Goal: Task Accomplishment & Management: Complete application form

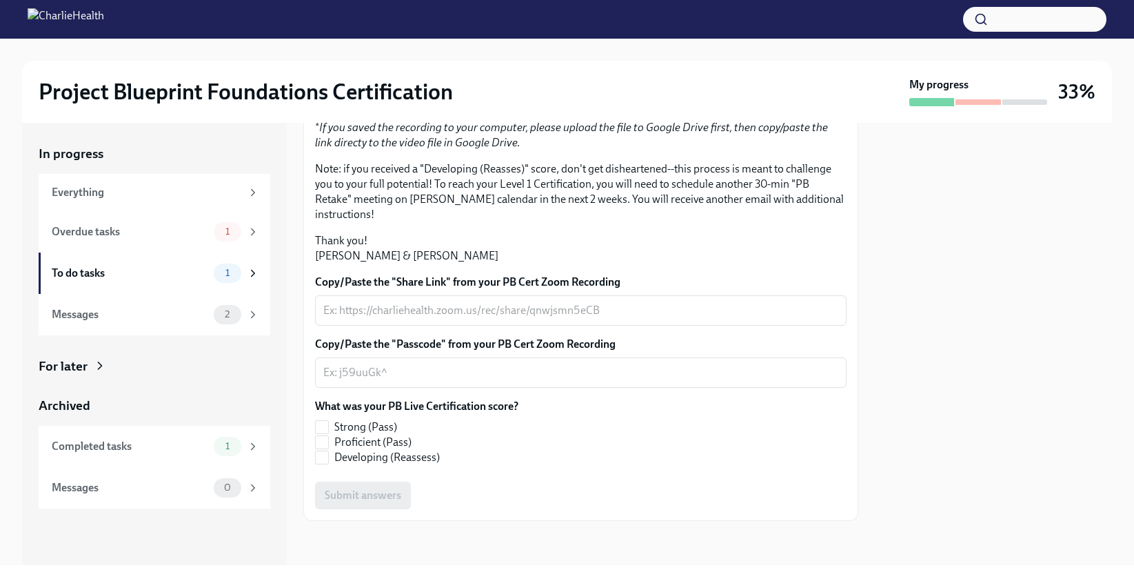
scroll to position [308, 0]
click at [324, 448] on input "Proficient (Pass)" at bounding box center [322, 442] width 12 height 12
checkbox input "true"
click at [352, 490] on div "Submit answers" at bounding box center [581, 495] width 532 height 28
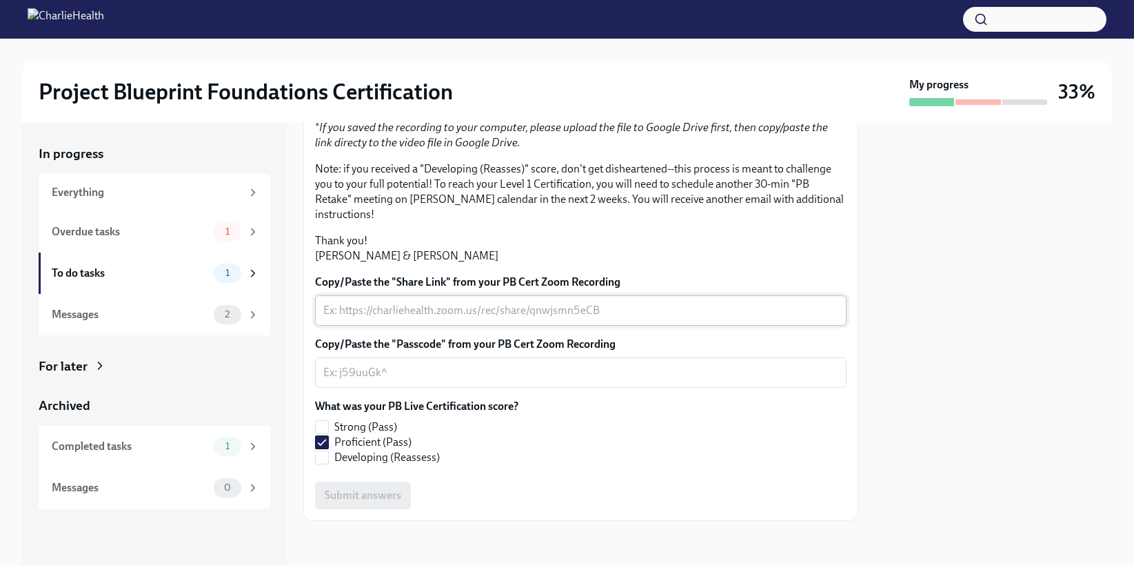
click at [439, 318] on div "x ​" at bounding box center [581, 310] width 532 height 30
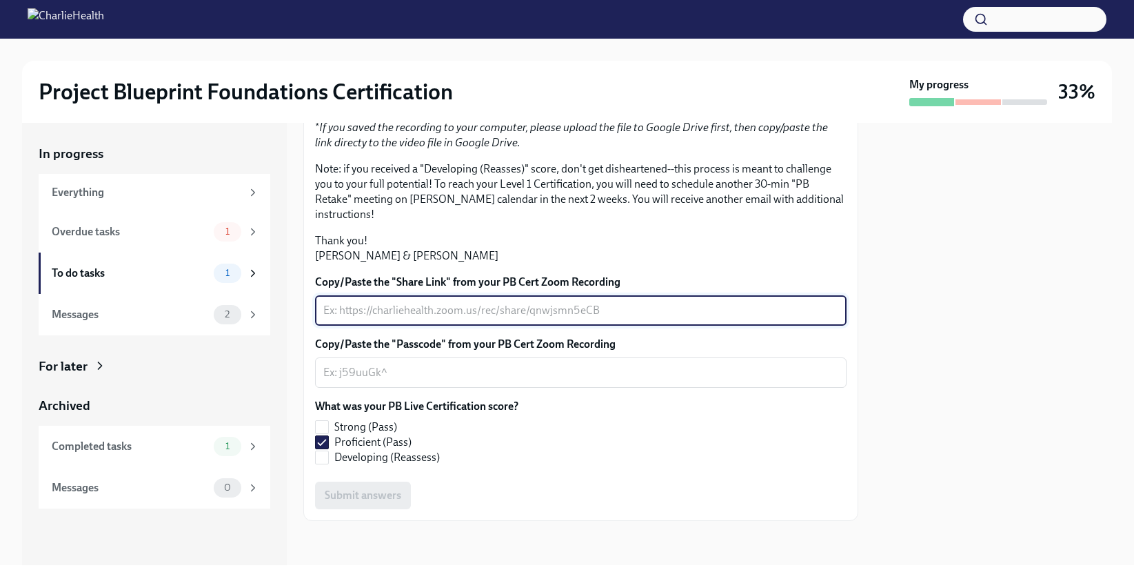
scroll to position [201, 0]
click at [697, 263] on p "Thank you! [PERSON_NAME] & [PERSON_NAME]" at bounding box center [581, 248] width 532 height 30
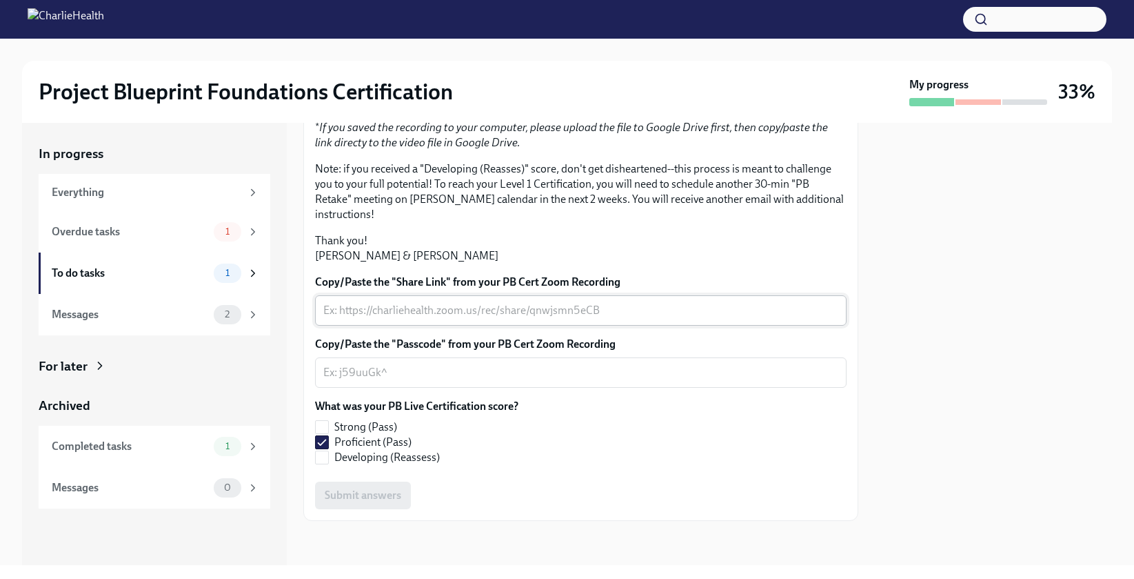
click at [441, 326] on div "x ​" at bounding box center [581, 310] width 532 height 30
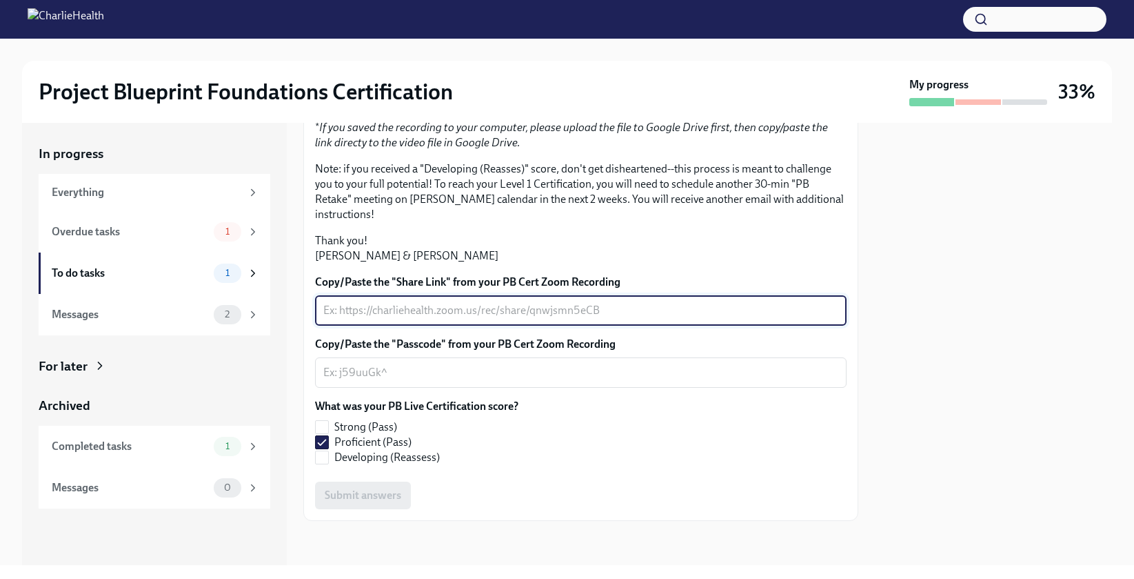
paste textarea "[URL][DOMAIN_NAME][PERSON_NAME][EMAIL_ADDRESS][PERSON_NAME][DOMAIN_NAME]"
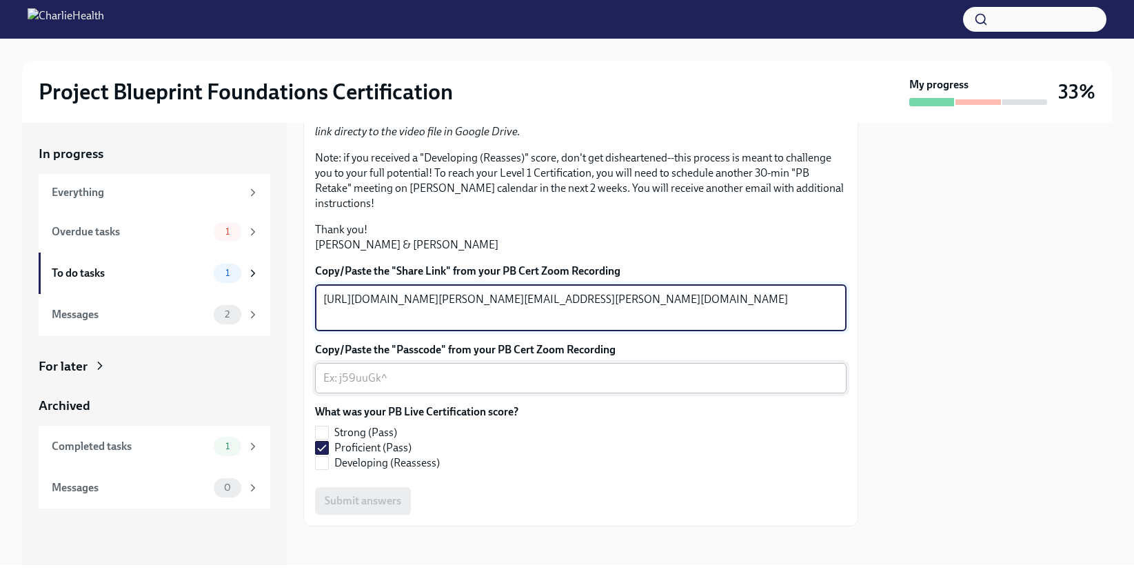
type textarea "[URL][DOMAIN_NAME][PERSON_NAME][EMAIL_ADDRESS][PERSON_NAME][DOMAIN_NAME]"
click at [496, 386] on textarea "Copy/Paste the "Passcode" from your PB Cert Zoom Recording" at bounding box center [580, 378] width 515 height 17
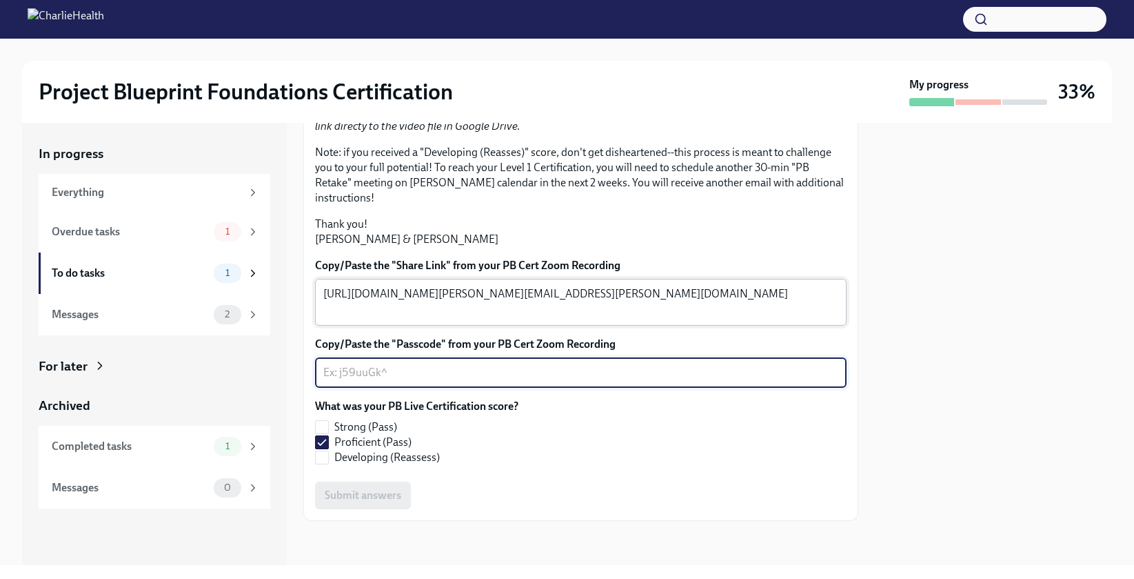
scroll to position [301, 0]
type textarea "123"
click at [346, 502] on span "Submit answers" at bounding box center [363, 495] width 77 height 14
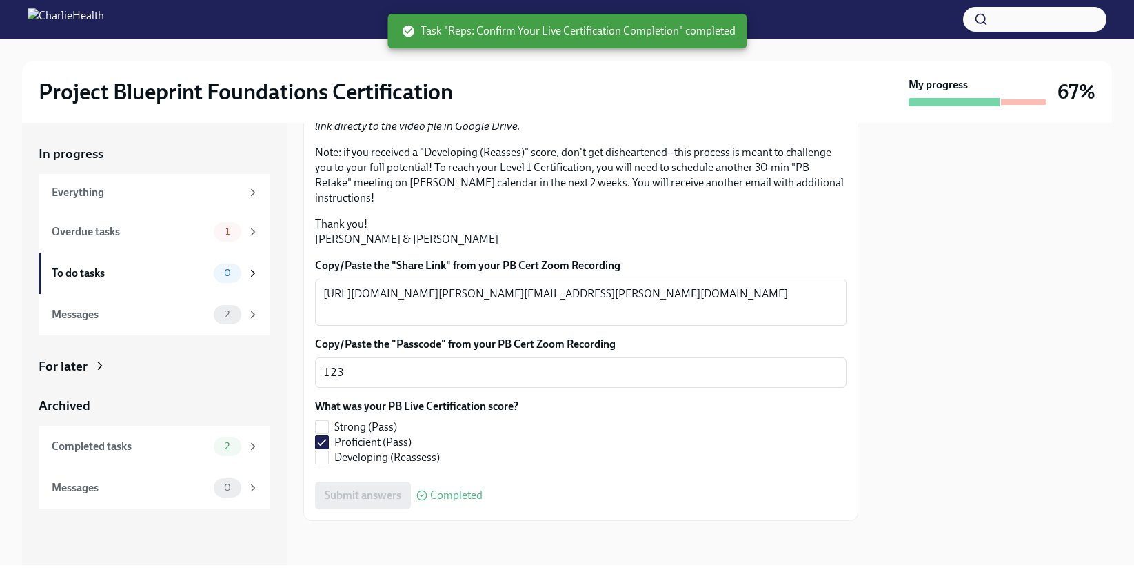
scroll to position [333, 0]
click at [646, 439] on div "What was your PB Live Certification score? Strong (Pass) Proficient (Pass) Deve…" at bounding box center [581, 432] width 532 height 66
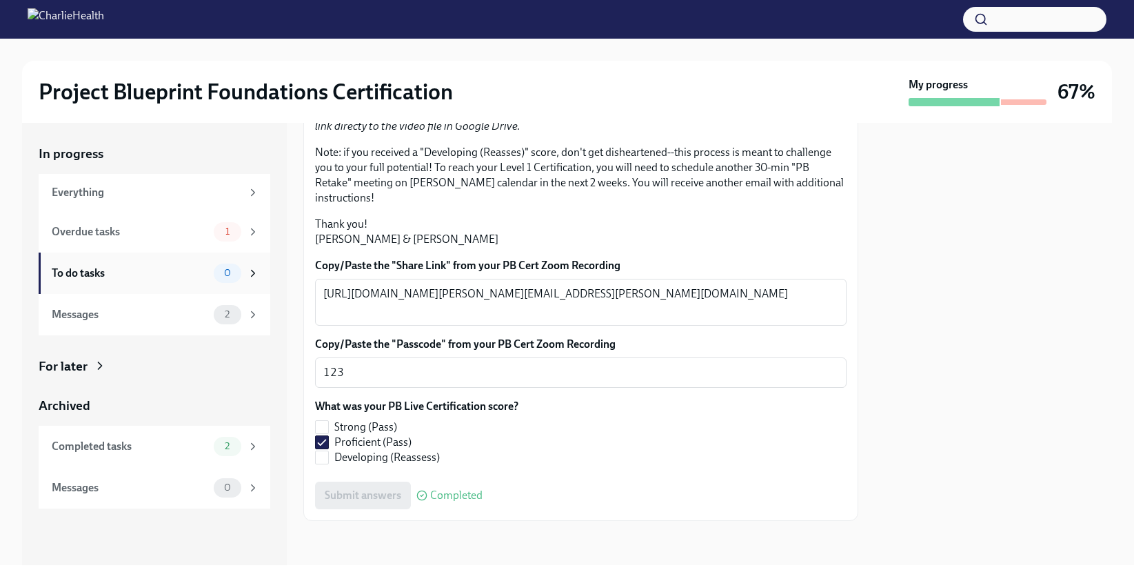
click at [148, 274] on div "To do tasks" at bounding box center [130, 273] width 157 height 15
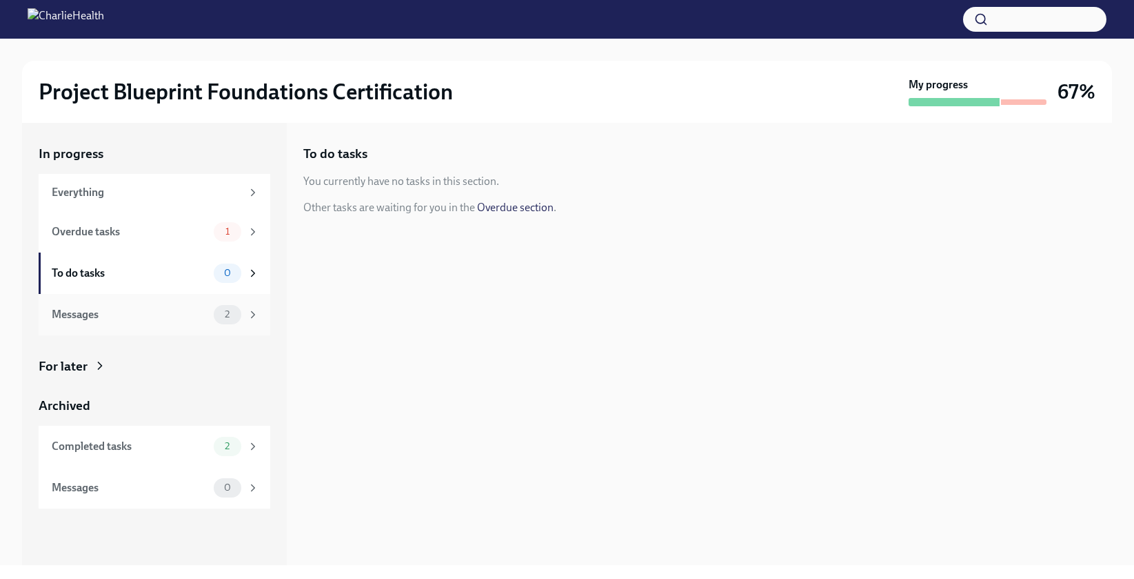
click at [160, 327] on div "Messages 2" at bounding box center [155, 314] width 232 height 41
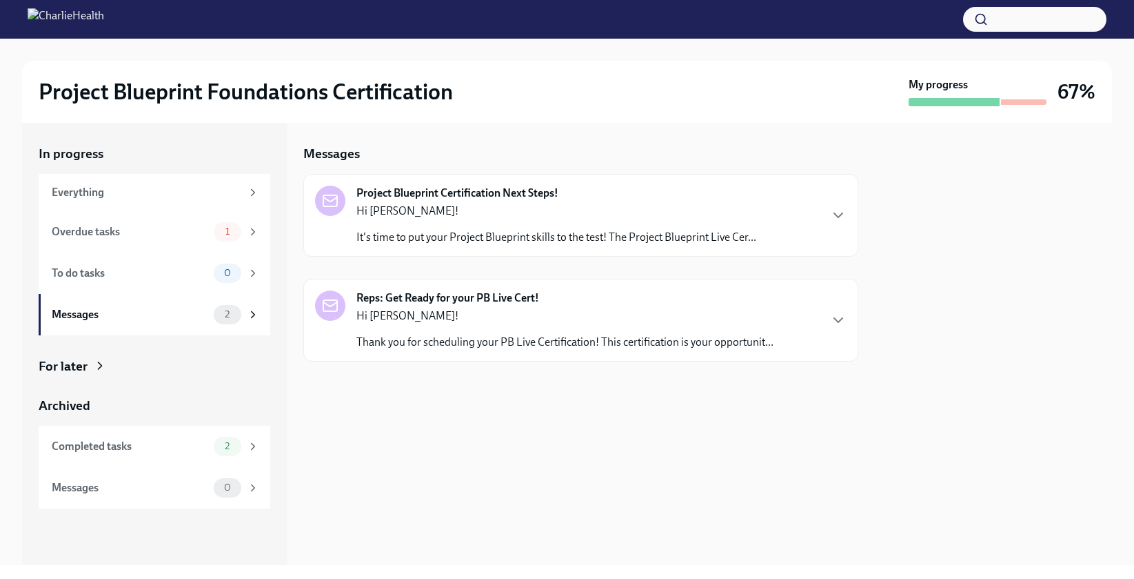
click at [483, 221] on div "Hi [PERSON_NAME]! It's time to put your Project Blueprint skills to the test! T…" at bounding box center [557, 223] width 400 height 41
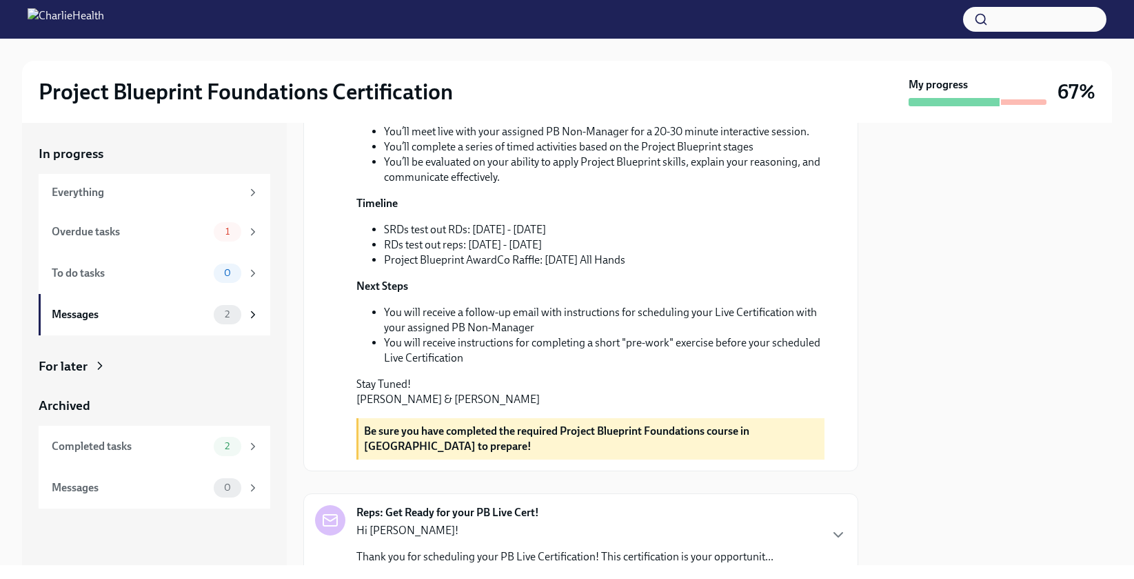
scroll to position [423, 0]
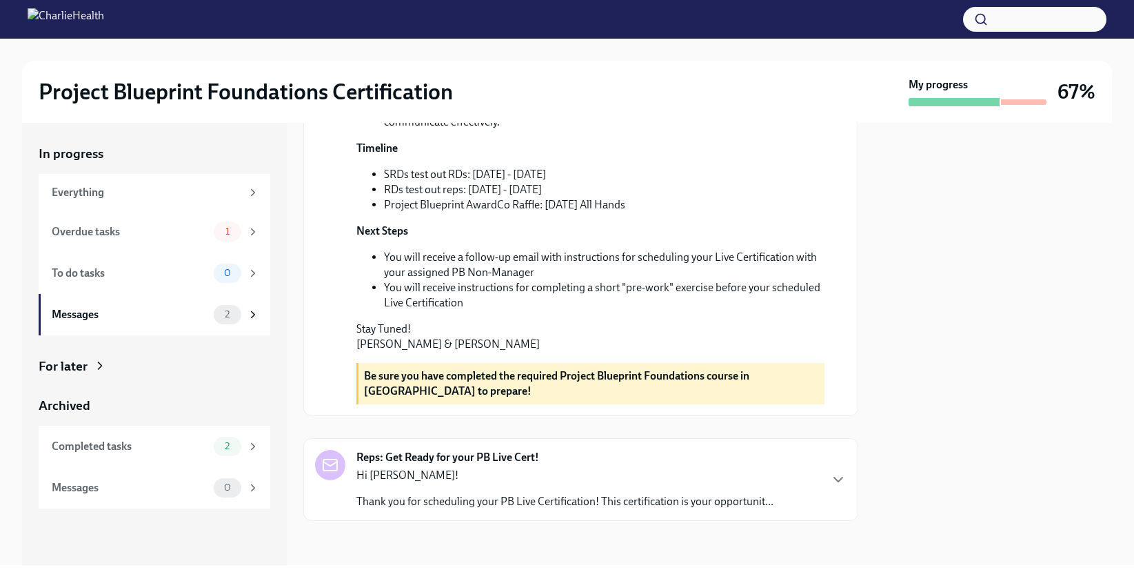
click at [752, 483] on div "Hi [PERSON_NAME]! Thank you for scheduling your PB Live Certification! This cer…" at bounding box center [565, 488] width 417 height 41
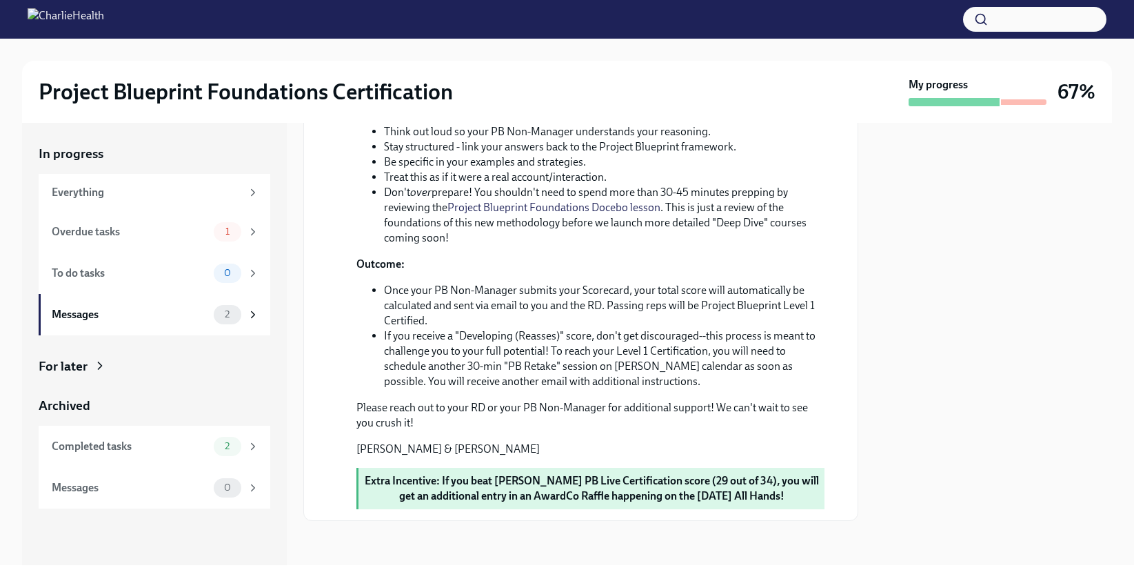
scroll to position [1269, 0]
click at [161, 229] on div "Overdue tasks" at bounding box center [130, 231] width 157 height 15
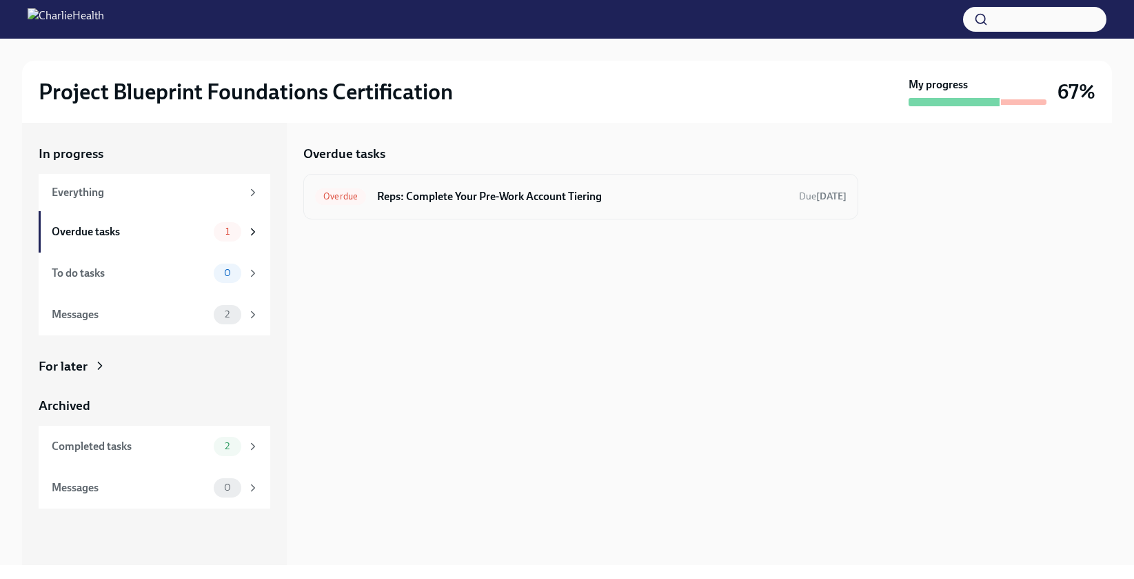
click at [583, 190] on h6 "Reps: Complete Your Pre-Work Account Tiering" at bounding box center [582, 196] width 411 height 15
